Goal: Task Accomplishment & Management: Manage account settings

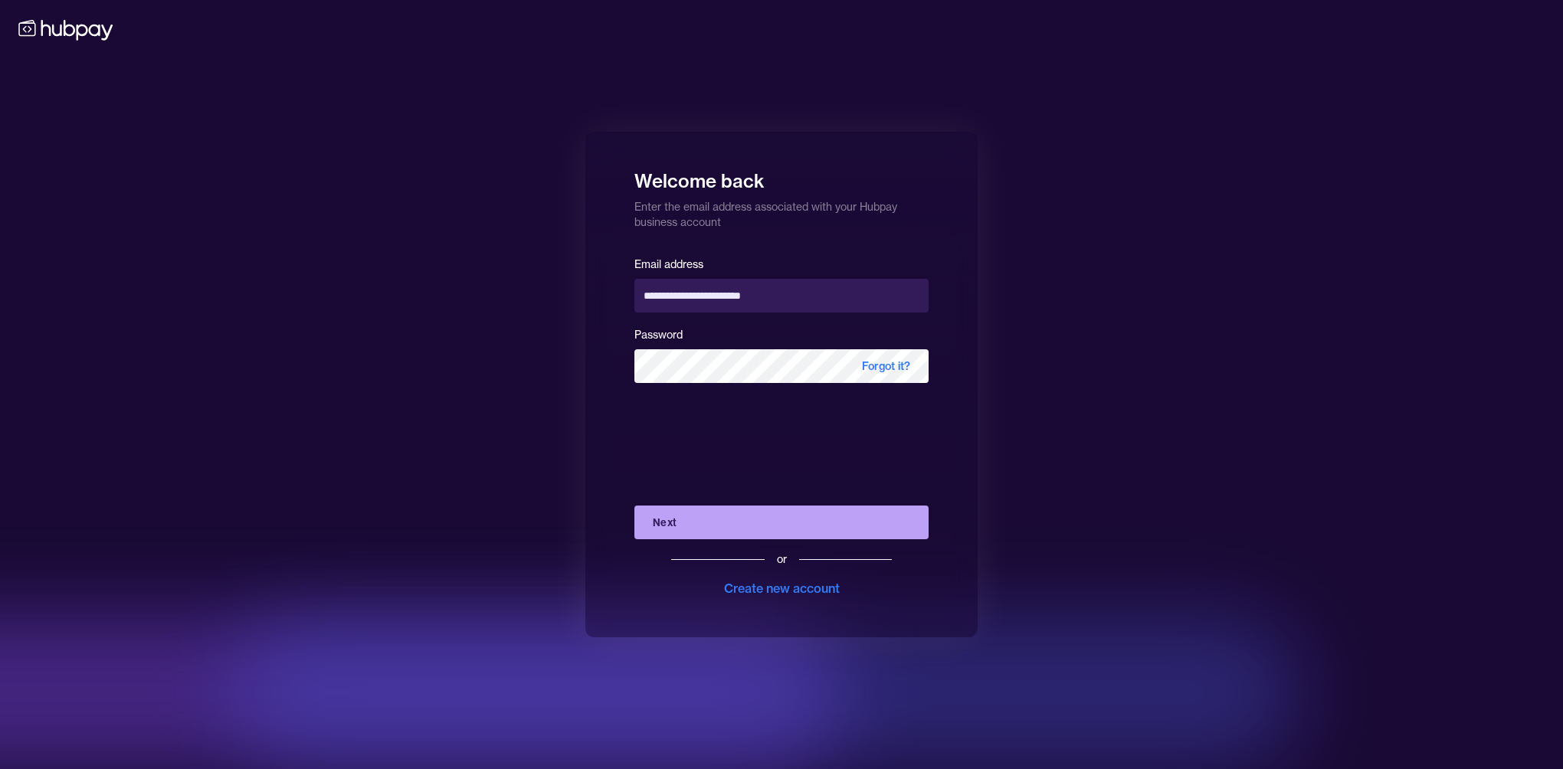
click at [766, 525] on button "Next" at bounding box center [781, 523] width 294 height 34
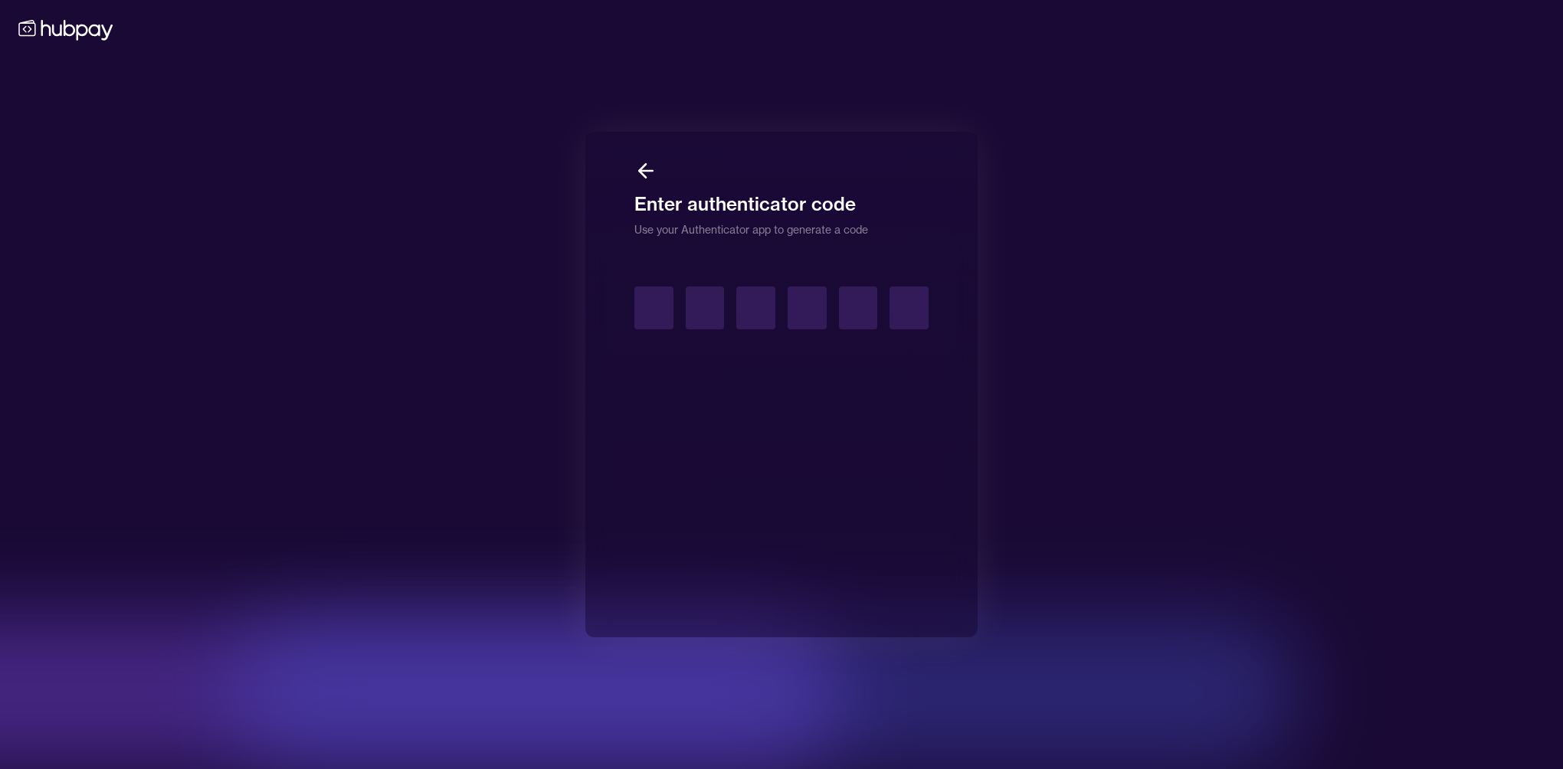
type input "*"
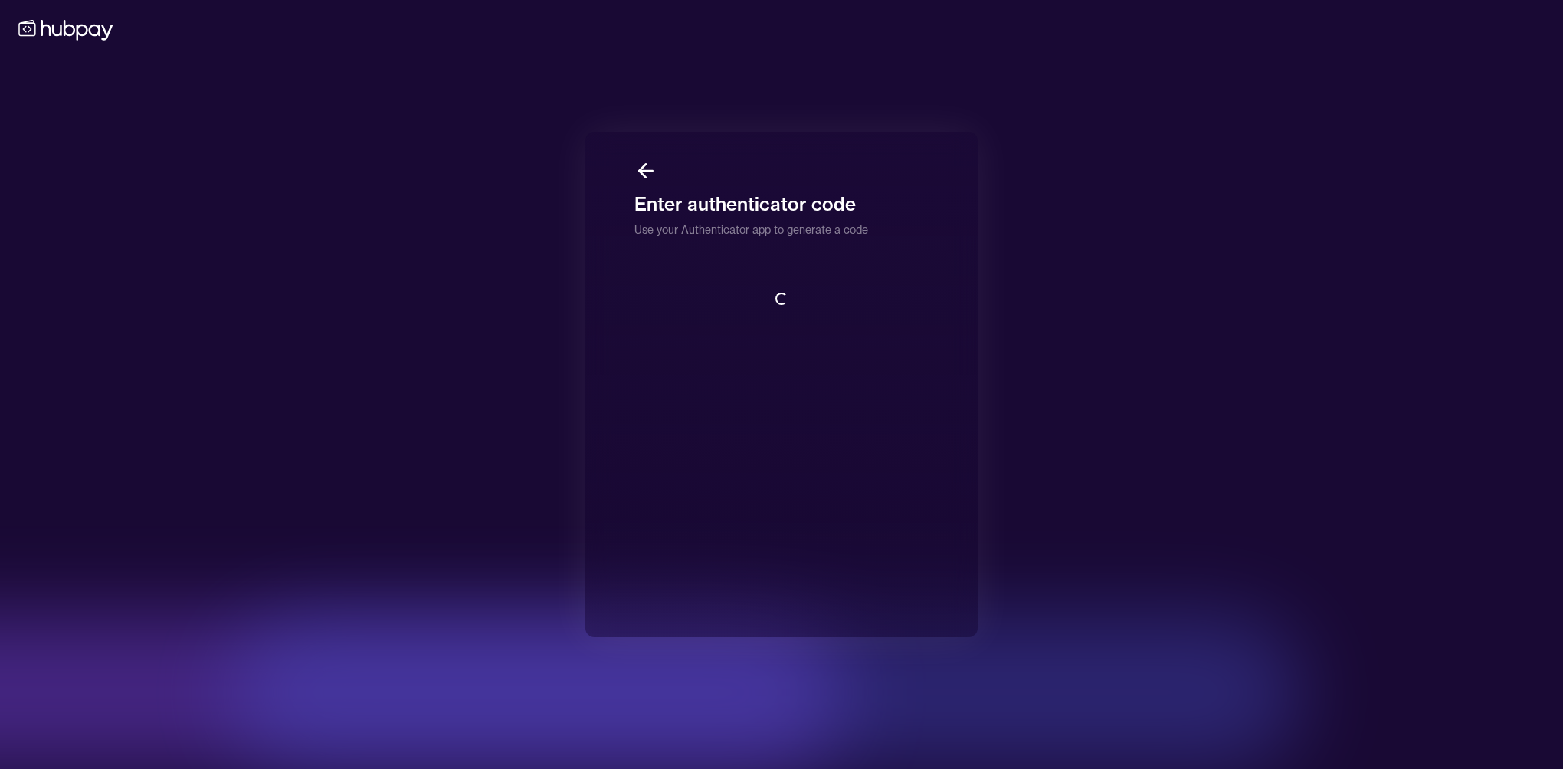
scroll to position [1, 0]
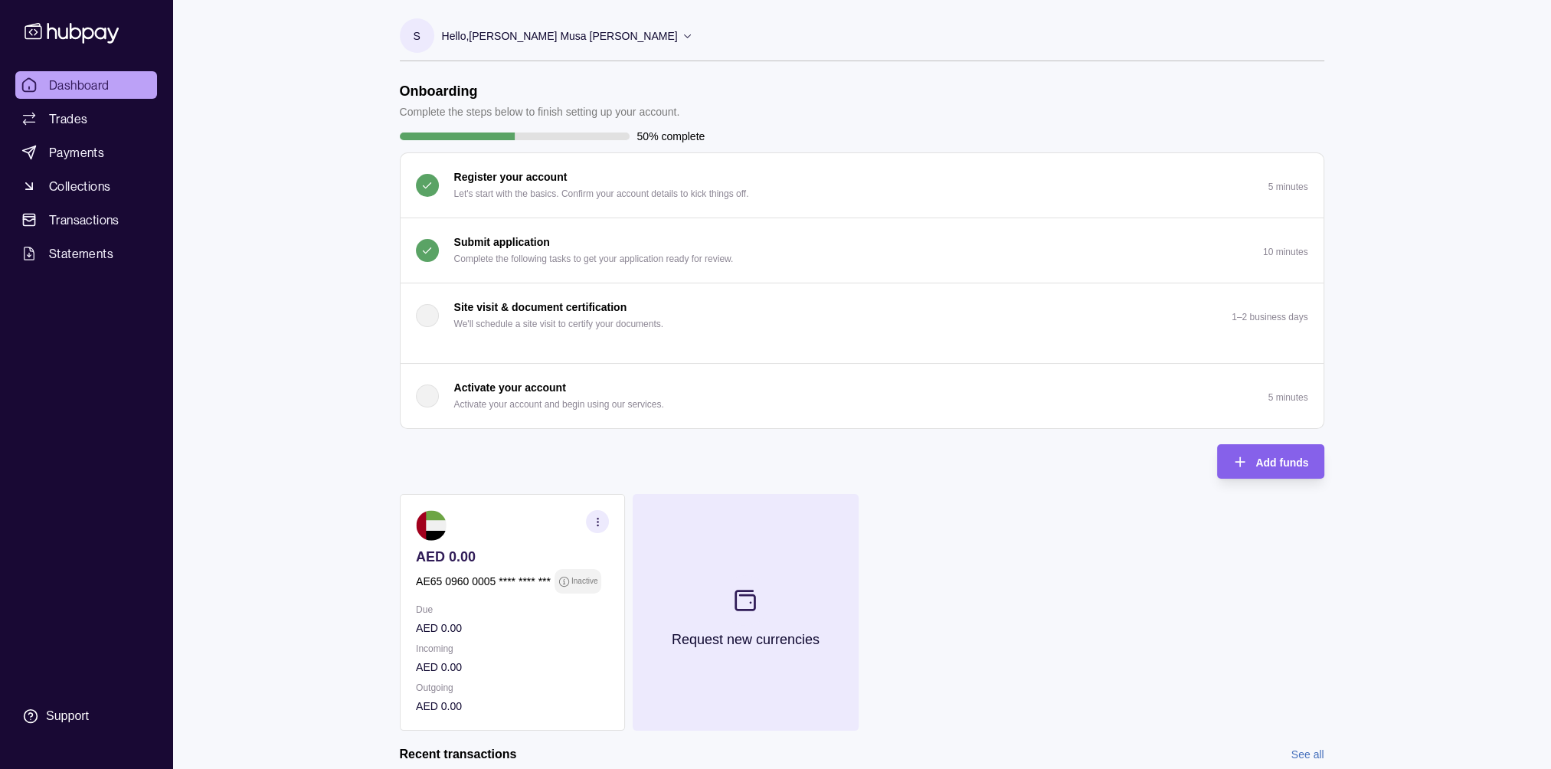
click at [760, 608] on section at bounding box center [745, 600] width 51 height 51
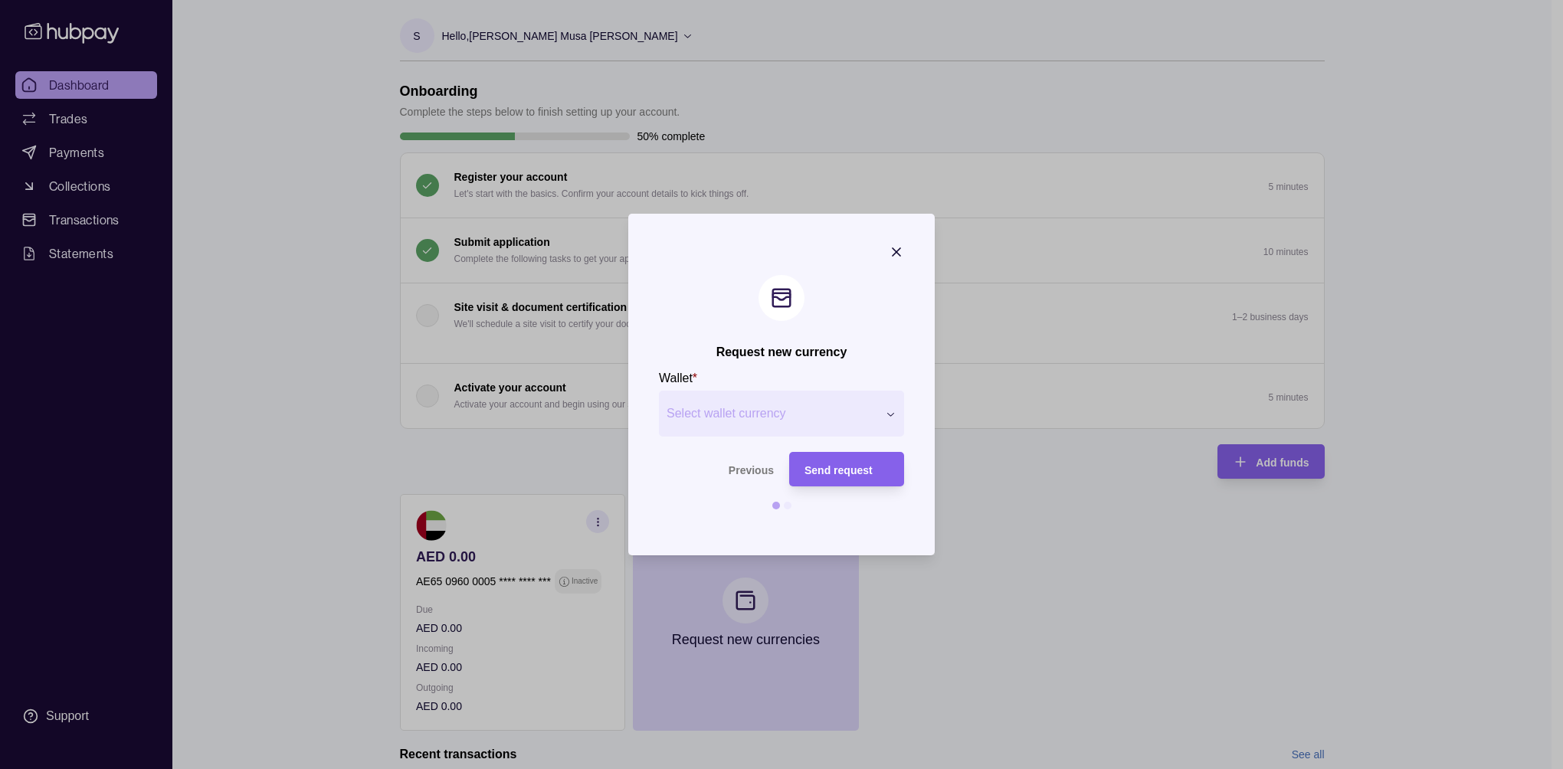
click at [896, 250] on icon "button" at bounding box center [895, 251] width 15 height 15
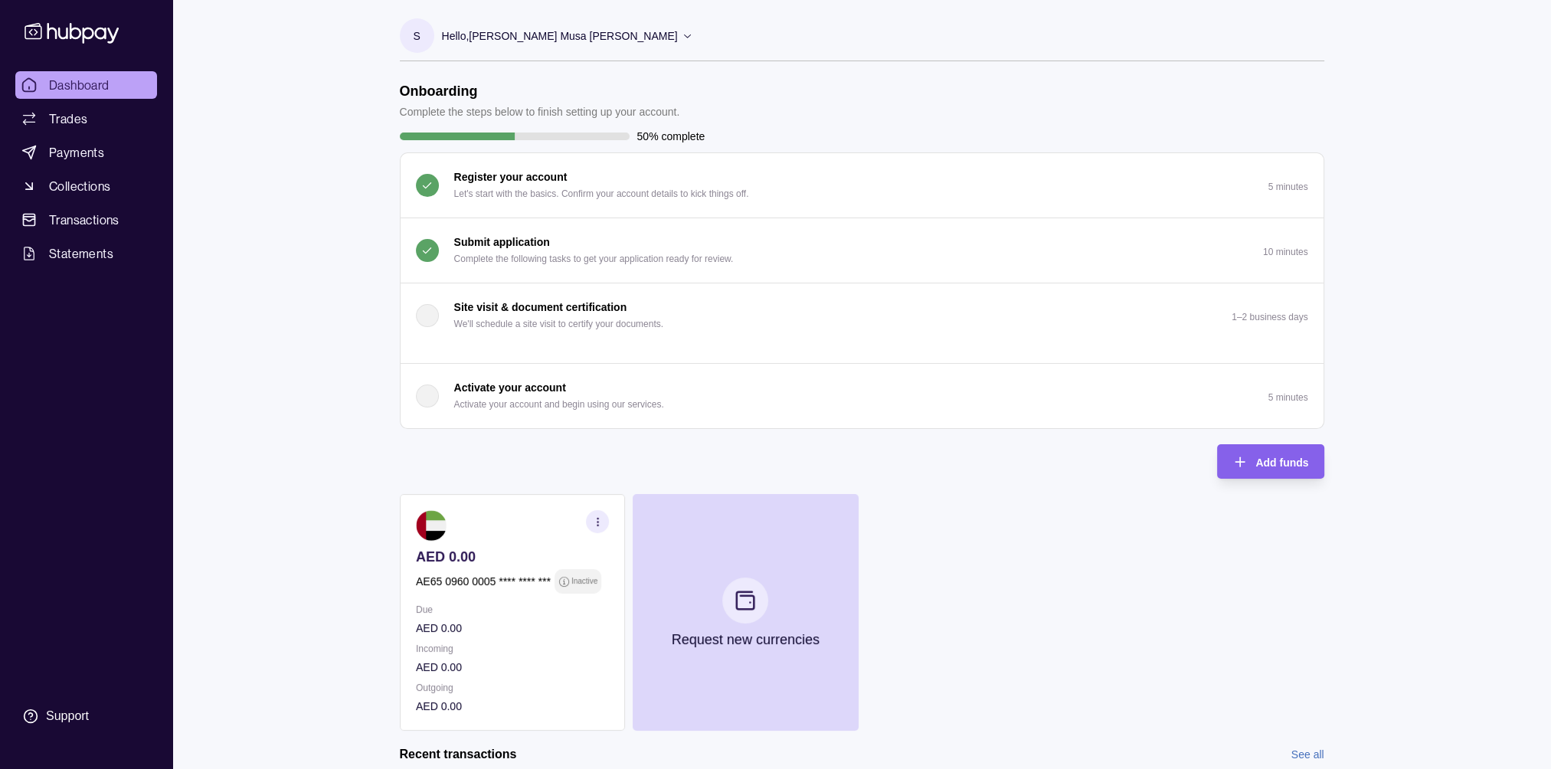
click at [641, 34] on div "Hello, [PERSON_NAME] Musa [PERSON_NAME]" at bounding box center [567, 36] width 251 height 32
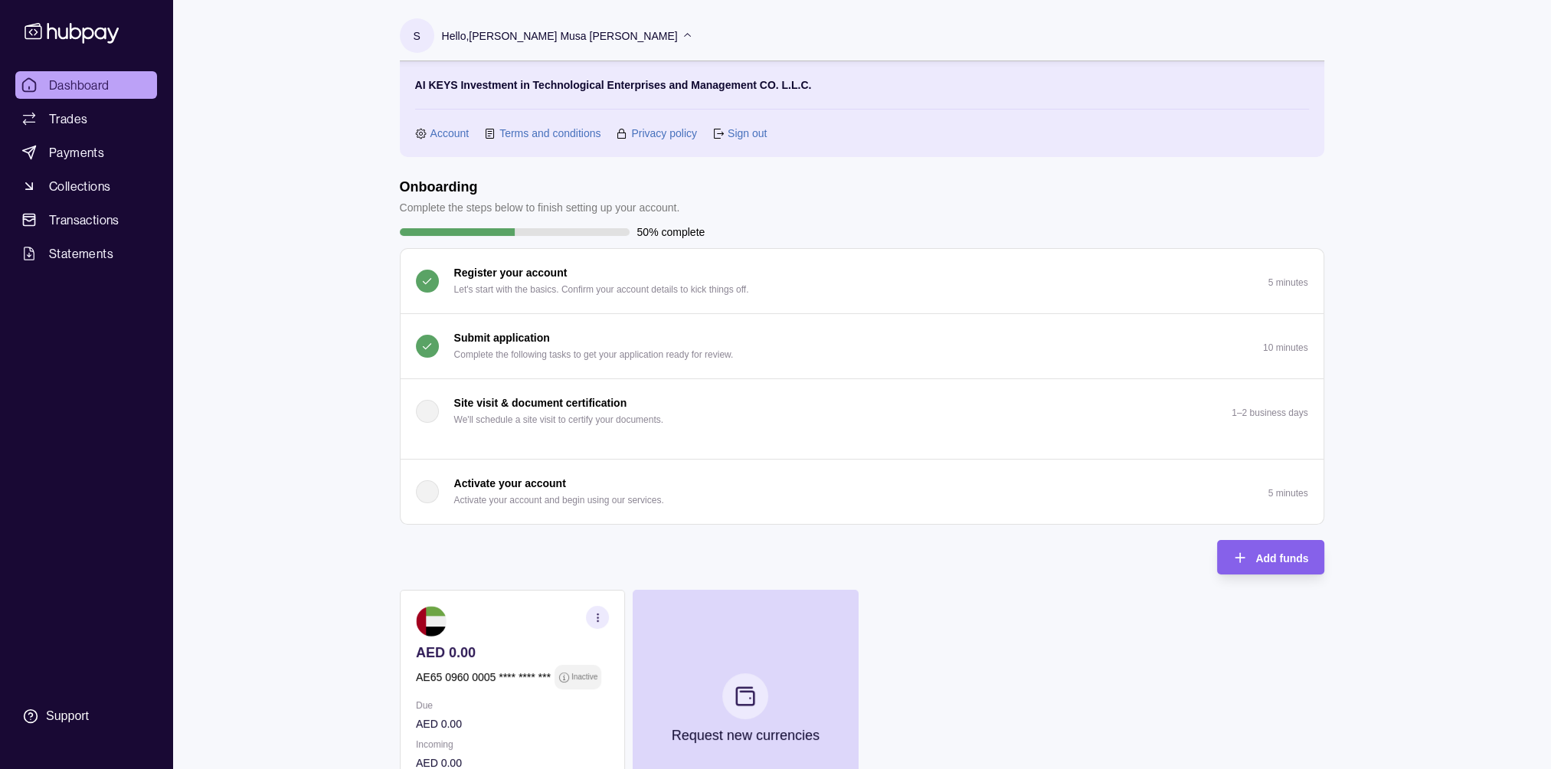
click at [745, 132] on link "Sign out" at bounding box center [747, 133] width 39 height 17
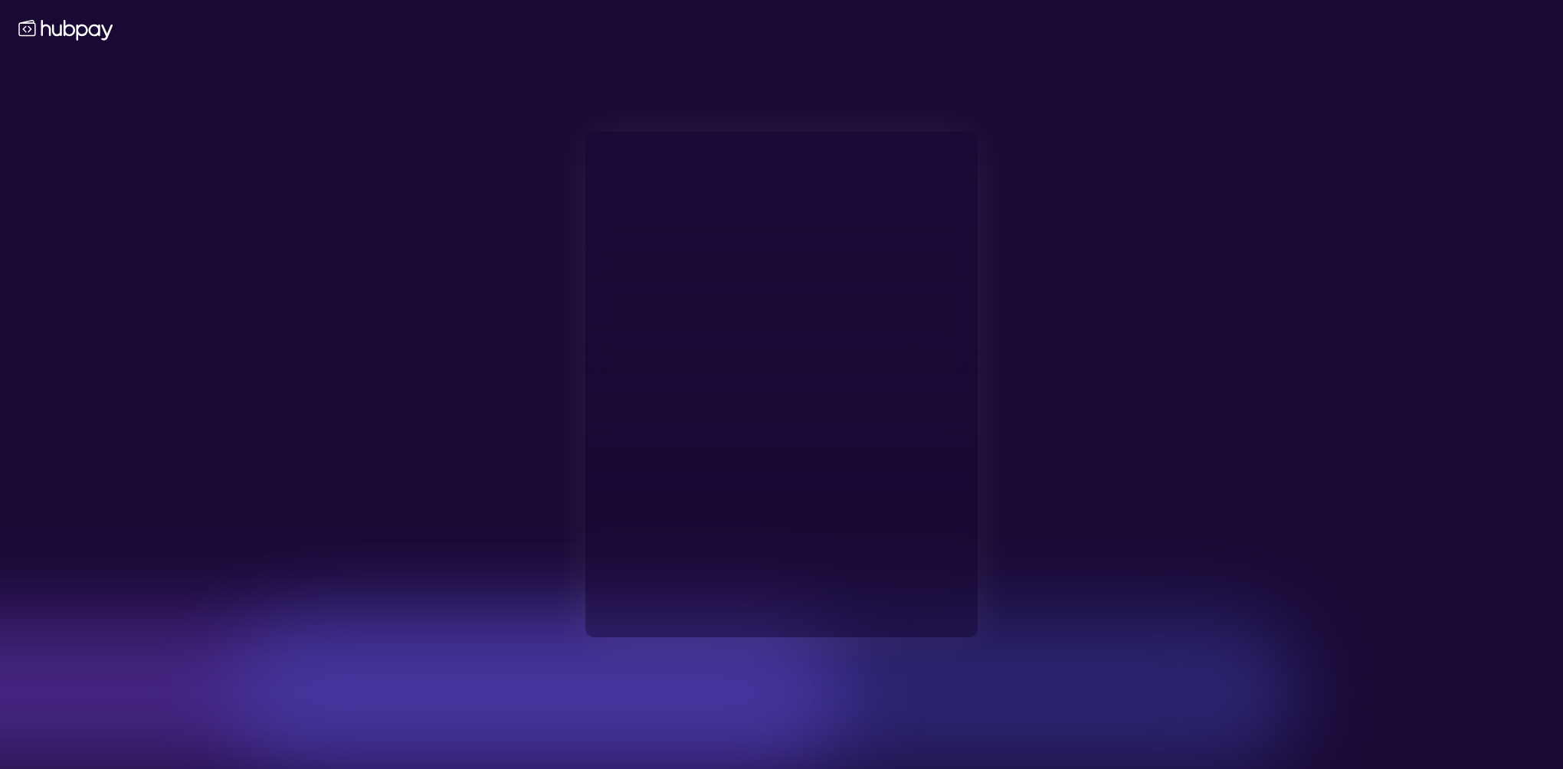
type input "**********"
